Goal: Navigation & Orientation: Find specific page/section

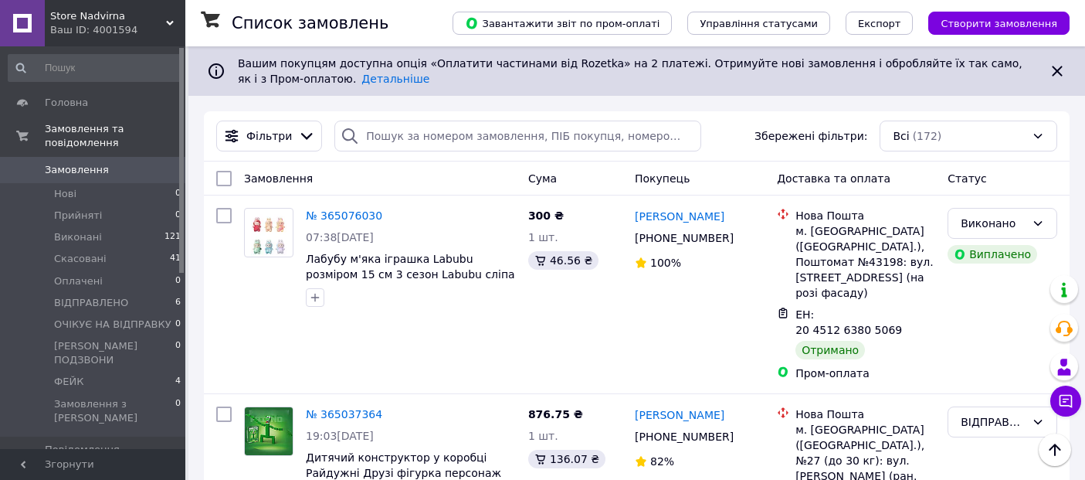
scroll to position [86, 0]
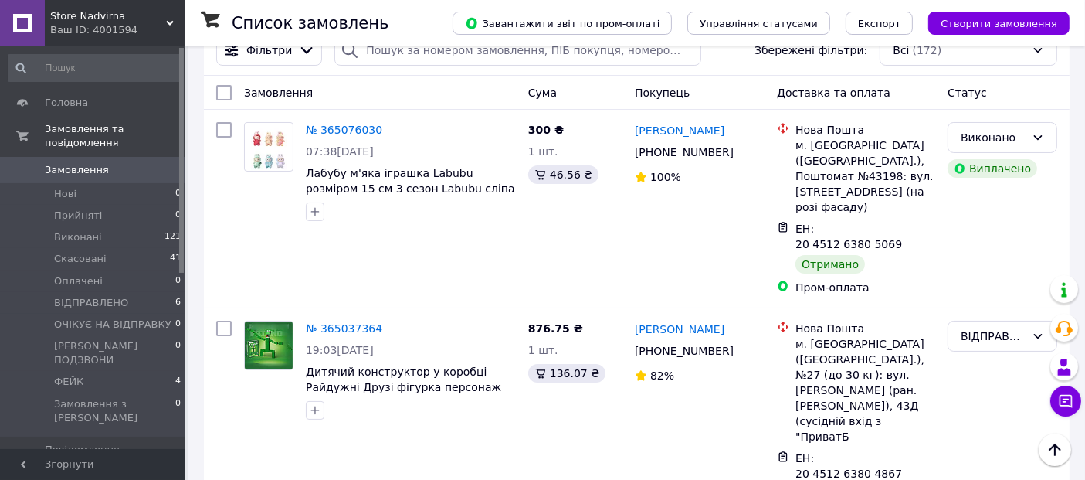
click at [127, 19] on span "Store Nadvirna" at bounding box center [108, 16] width 116 height 14
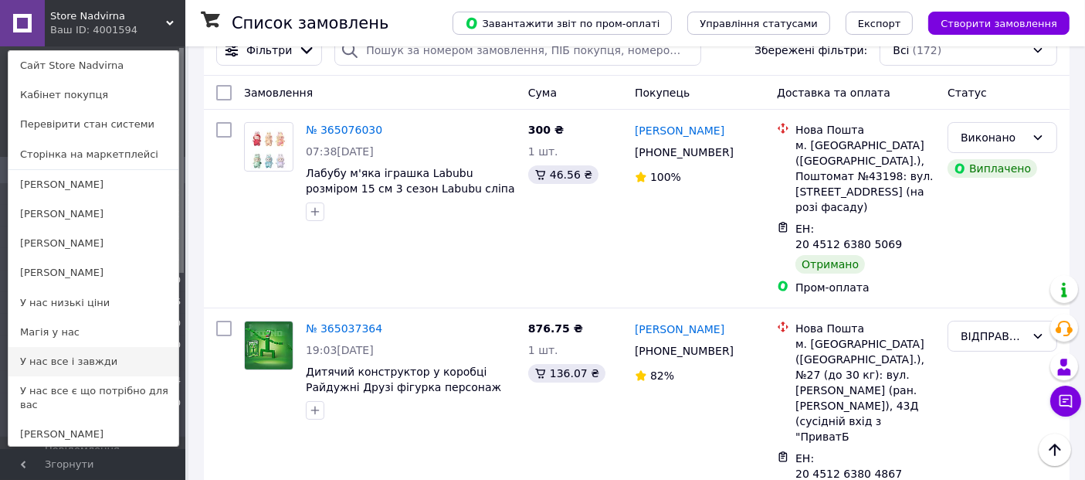
click at [99, 358] on link "У нас все і завжди" at bounding box center [93, 361] width 170 height 29
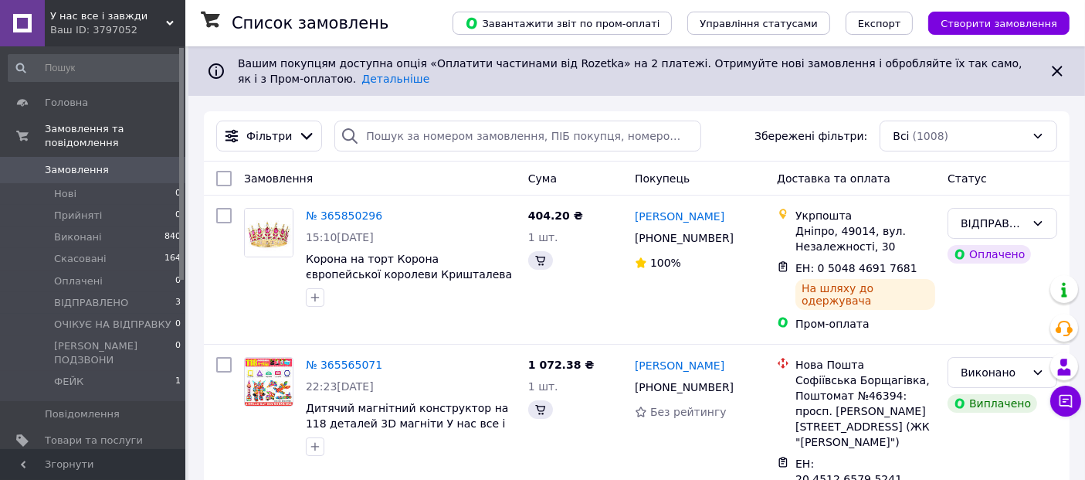
click at [86, 28] on div "Ваш ID: 3797052" at bounding box center [117, 30] width 135 height 14
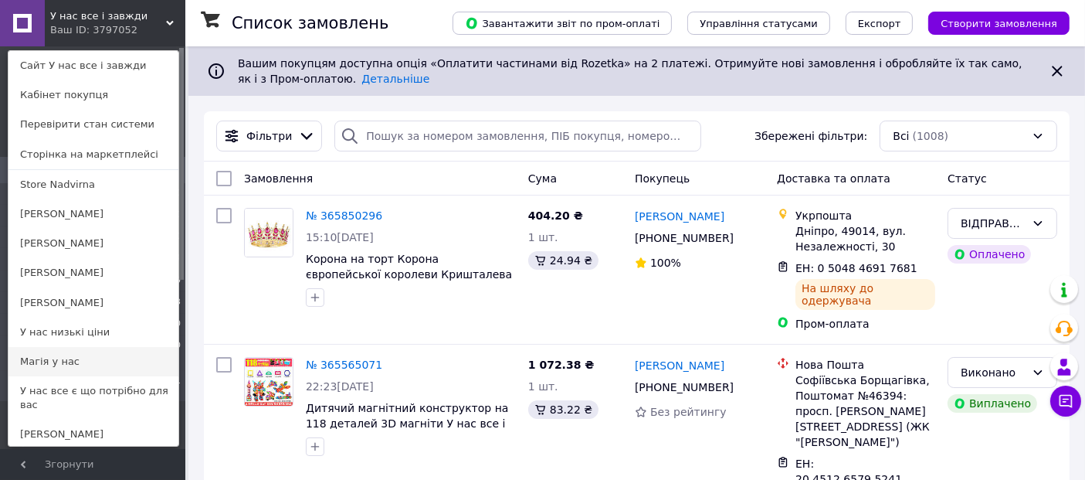
click at [89, 354] on link "Магія у нас" at bounding box center [93, 361] width 170 height 29
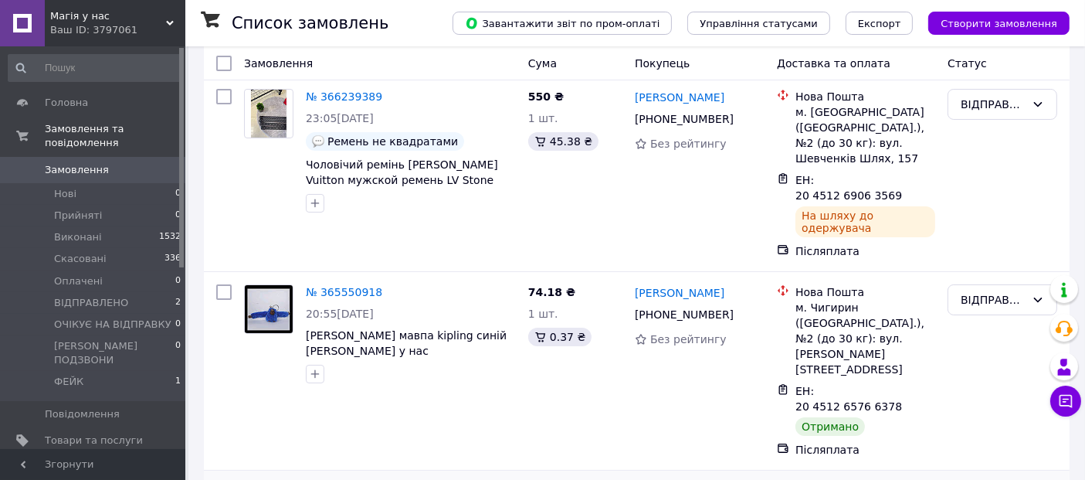
scroll to position [171, 0]
